Goal: Task Accomplishment & Management: Use online tool/utility

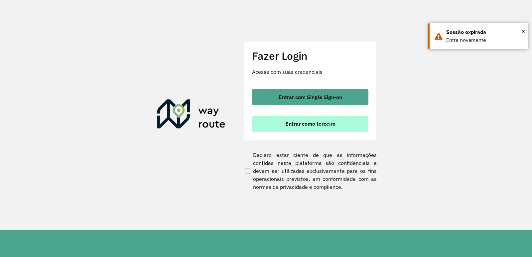
click at [309, 123] on span "Entrar como terceiro" at bounding box center [310, 123] width 50 height 5
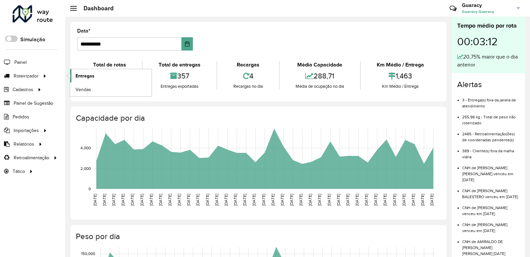
click at [88, 75] on span "Entregas" at bounding box center [85, 76] width 19 height 7
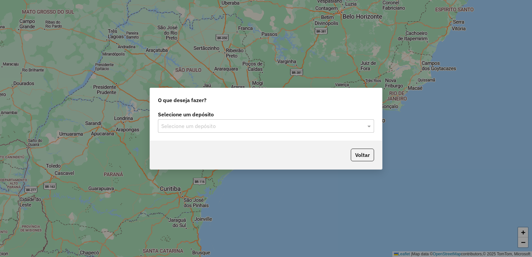
click at [253, 127] on input "text" at bounding box center [259, 126] width 196 height 8
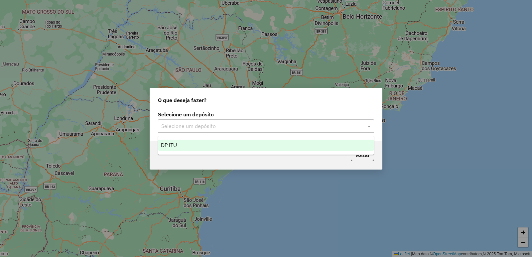
click at [251, 142] on div "DP ITU" at bounding box center [266, 145] width 216 height 11
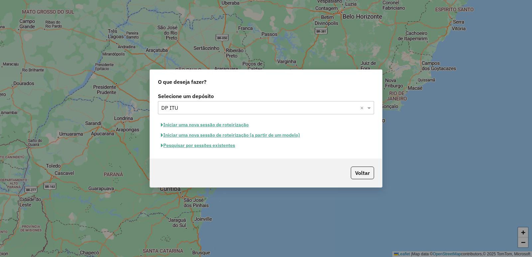
click at [220, 145] on button "Pesquisar por sessões existentes" at bounding box center [198, 145] width 80 height 10
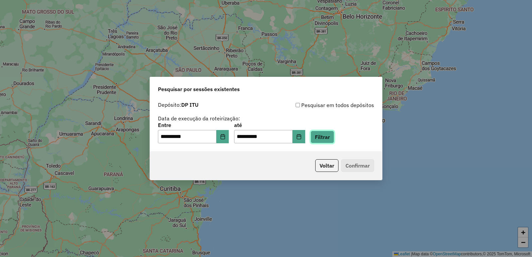
click at [332, 141] on button "Filtrar" at bounding box center [323, 137] width 24 height 13
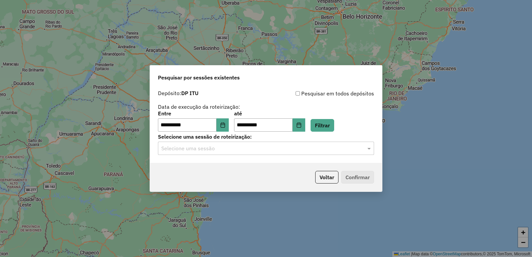
click at [318, 154] on div "Selecione uma sessão" at bounding box center [266, 148] width 216 height 13
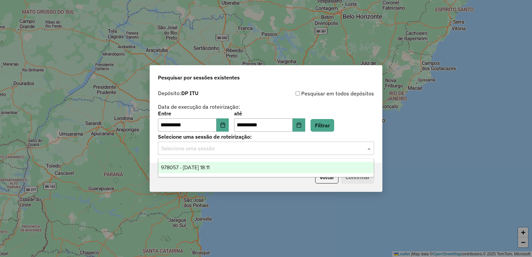
click at [314, 167] on div "978057 - 12/08/2025 18:11" at bounding box center [266, 167] width 216 height 11
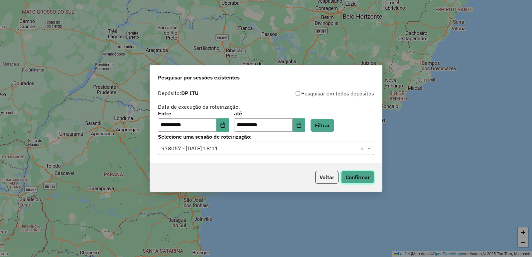
click at [348, 176] on button "Confirmar" at bounding box center [357, 177] width 33 height 13
click at [305, 125] on button "Choose Date" at bounding box center [299, 124] width 13 height 13
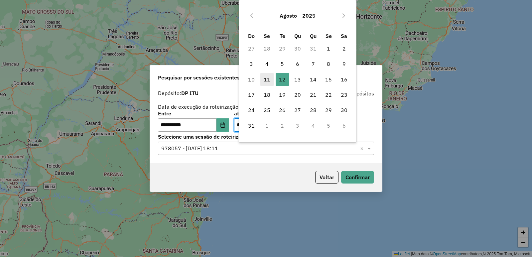
click at [267, 79] on span "11" at bounding box center [267, 79] width 13 height 13
type input "**********"
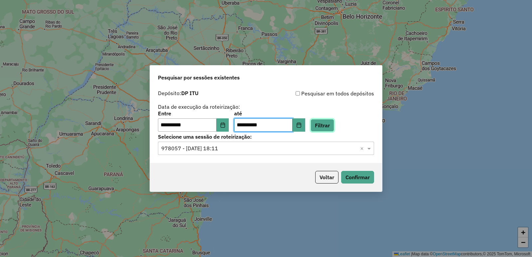
click at [330, 123] on button "Filtrar" at bounding box center [323, 125] width 24 height 13
click at [247, 146] on input "text" at bounding box center [259, 149] width 196 height 8
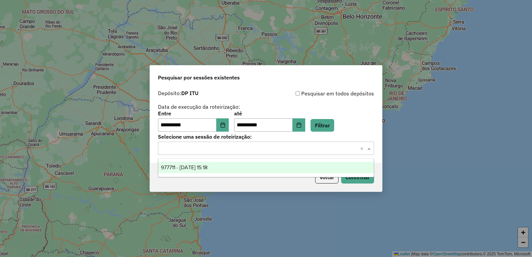
click at [244, 169] on div "977711 - 11/08/2025 15:18" at bounding box center [266, 167] width 216 height 11
click at [244, 169] on div "Voltar Confirmar" at bounding box center [266, 177] width 232 height 29
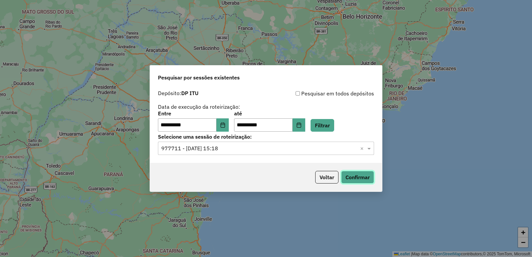
click at [366, 176] on button "Confirmar" at bounding box center [357, 177] width 33 height 13
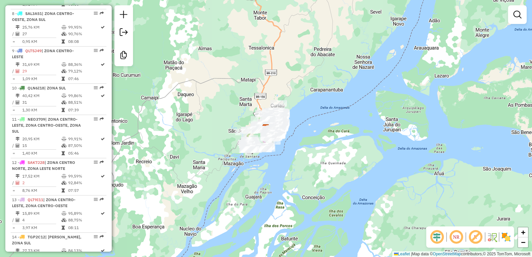
scroll to position [499, 0]
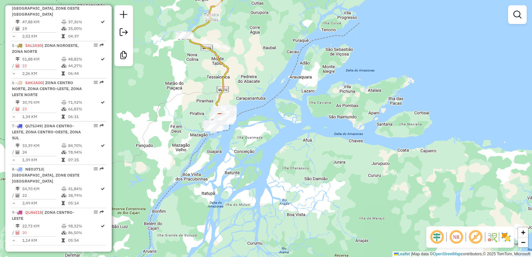
scroll to position [366, 0]
